Goal: Find specific page/section: Find specific page/section

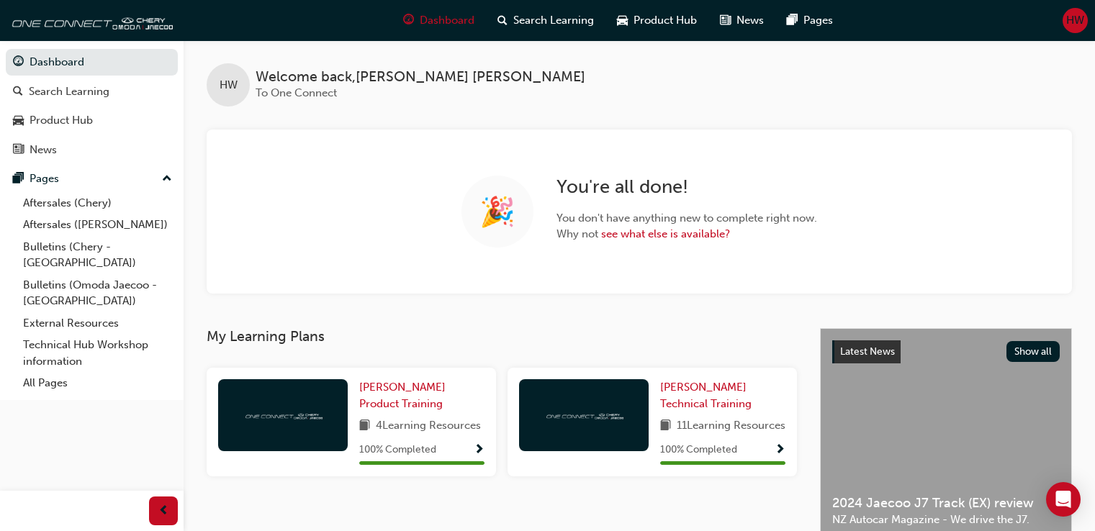
scroll to position [285, 0]
click at [1074, 12] on span "HW" at bounding box center [1075, 20] width 18 height 17
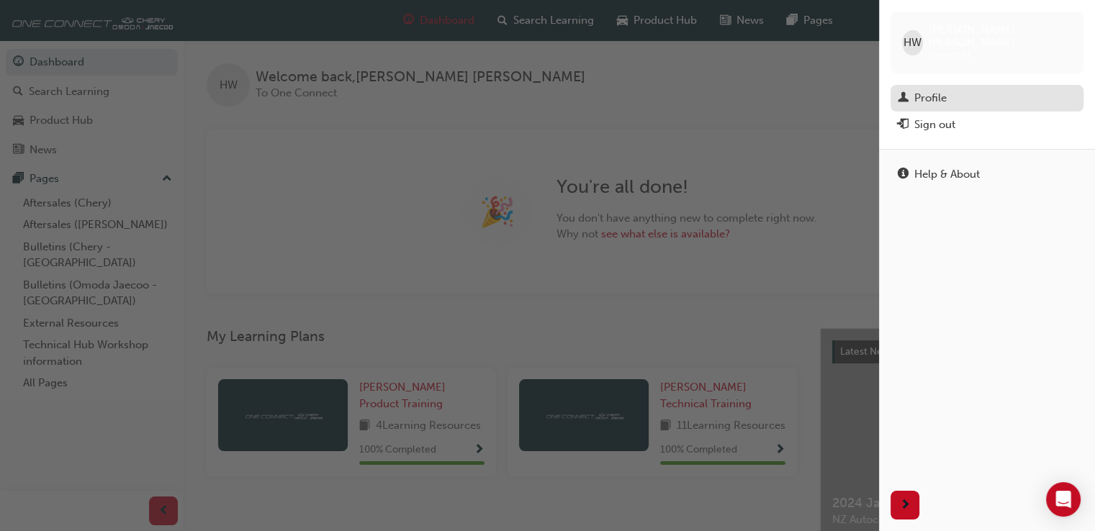
click at [936, 90] on div "Profile" at bounding box center [930, 98] width 32 height 17
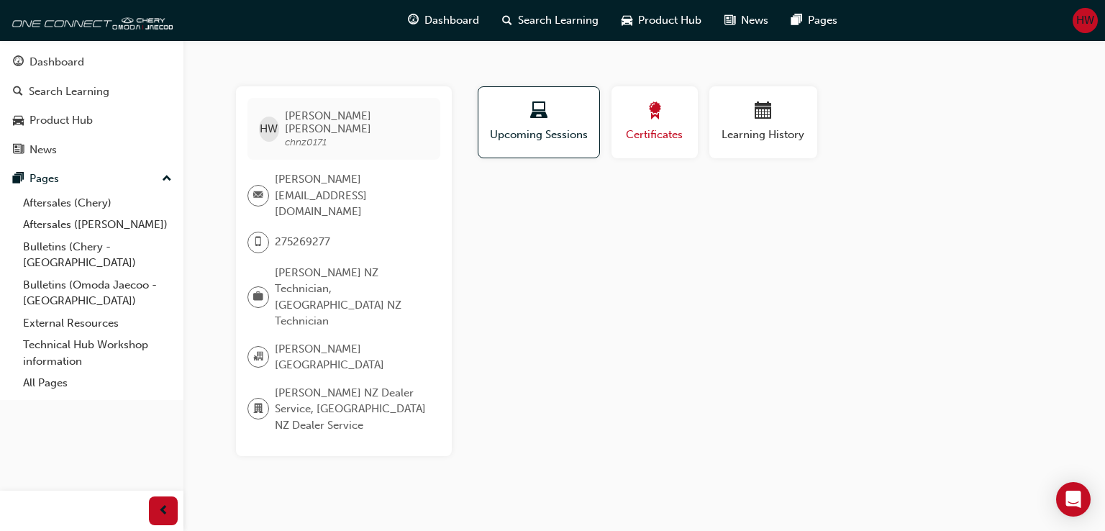
click at [646, 111] on span "award-icon" at bounding box center [654, 111] width 17 height 19
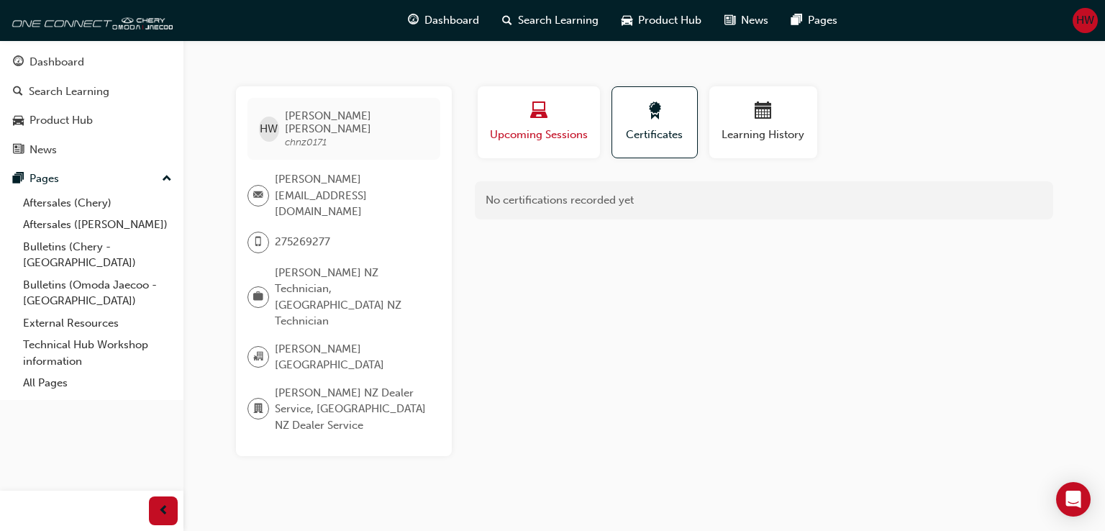
click at [561, 121] on div "button" at bounding box center [539, 113] width 101 height 22
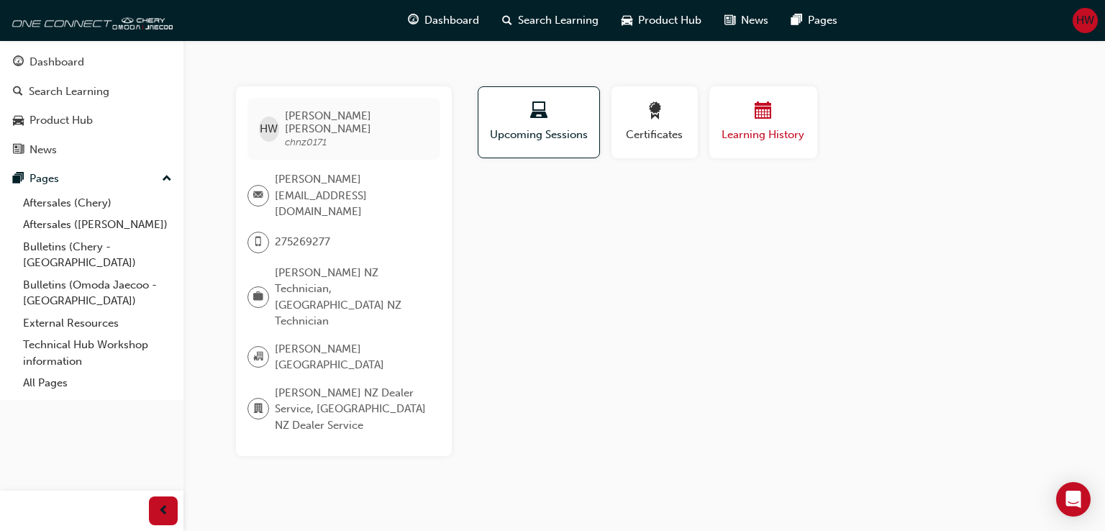
click at [765, 116] on span "calendar-icon" at bounding box center [763, 111] width 17 height 19
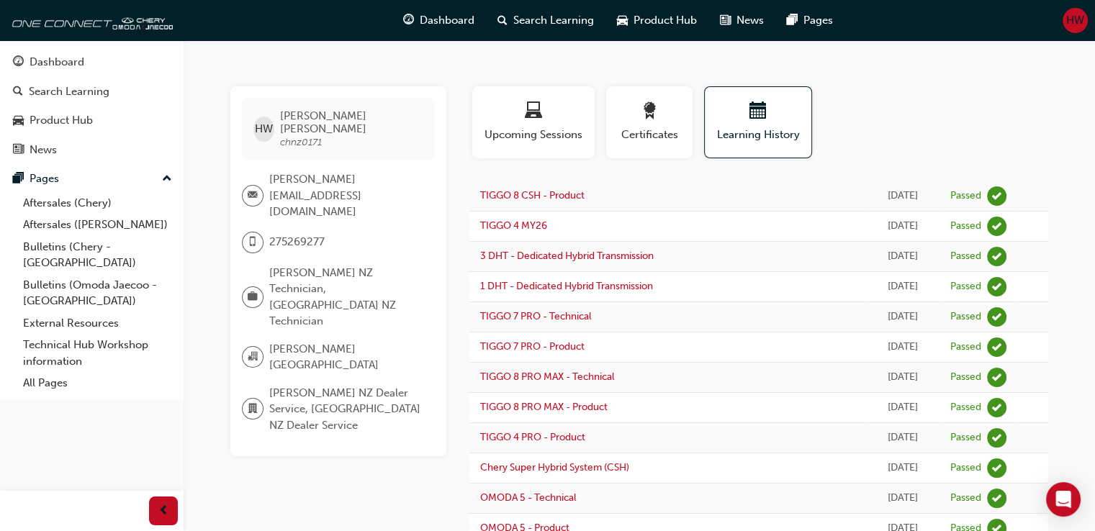
click at [253, 233] on span "mobile-icon" at bounding box center [253, 242] width 10 height 19
click at [271, 234] on span "275269277" at bounding box center [296, 242] width 55 height 17
click at [321, 136] on span "chnz0171" at bounding box center [301, 142] width 42 height 12
click at [549, 112] on div "button" at bounding box center [533, 113] width 101 height 22
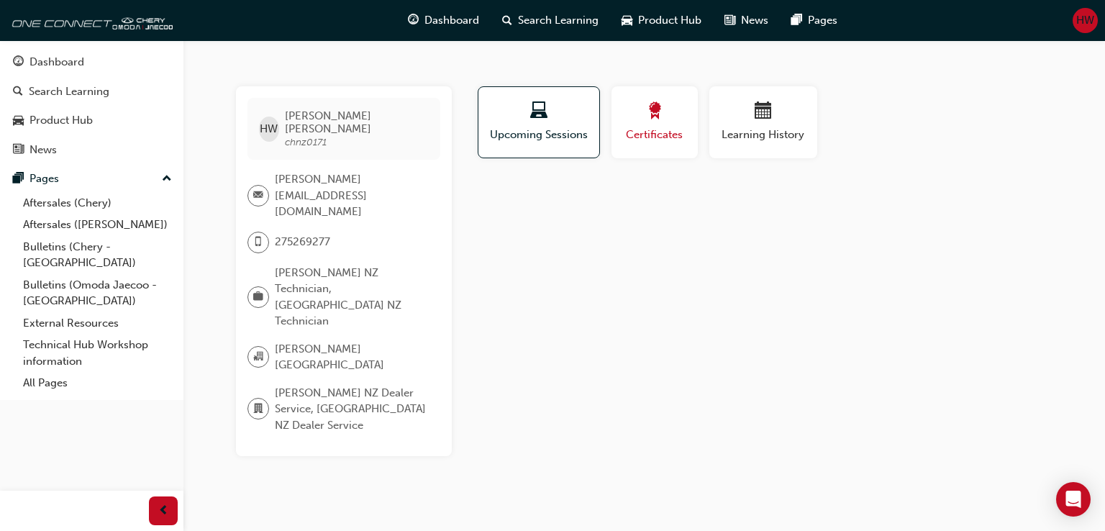
click at [653, 114] on span "award-icon" at bounding box center [654, 111] width 17 height 19
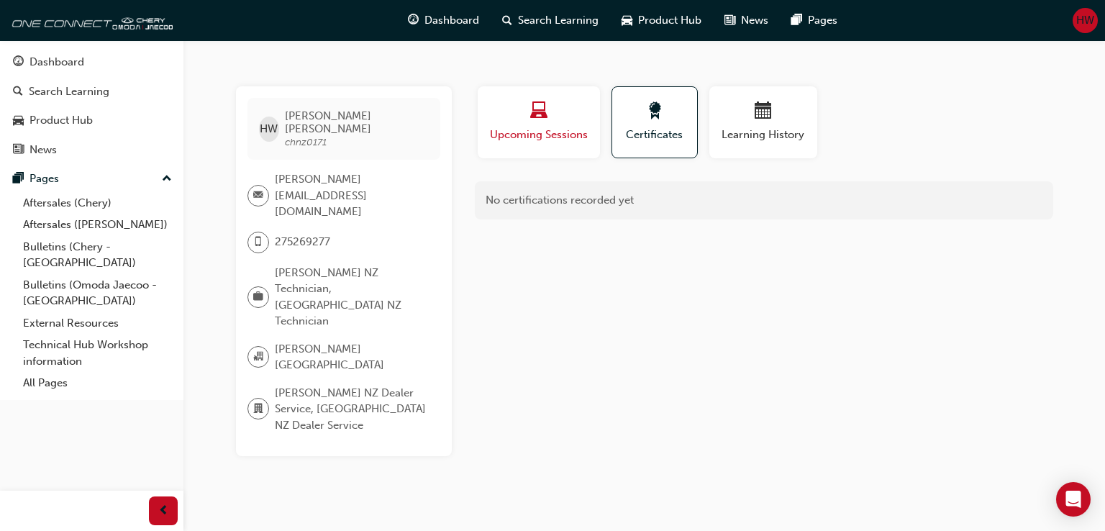
click at [579, 125] on div "Upcoming Sessions" at bounding box center [539, 122] width 101 height 41
